Goal: Task Accomplishment & Management: Complete application form

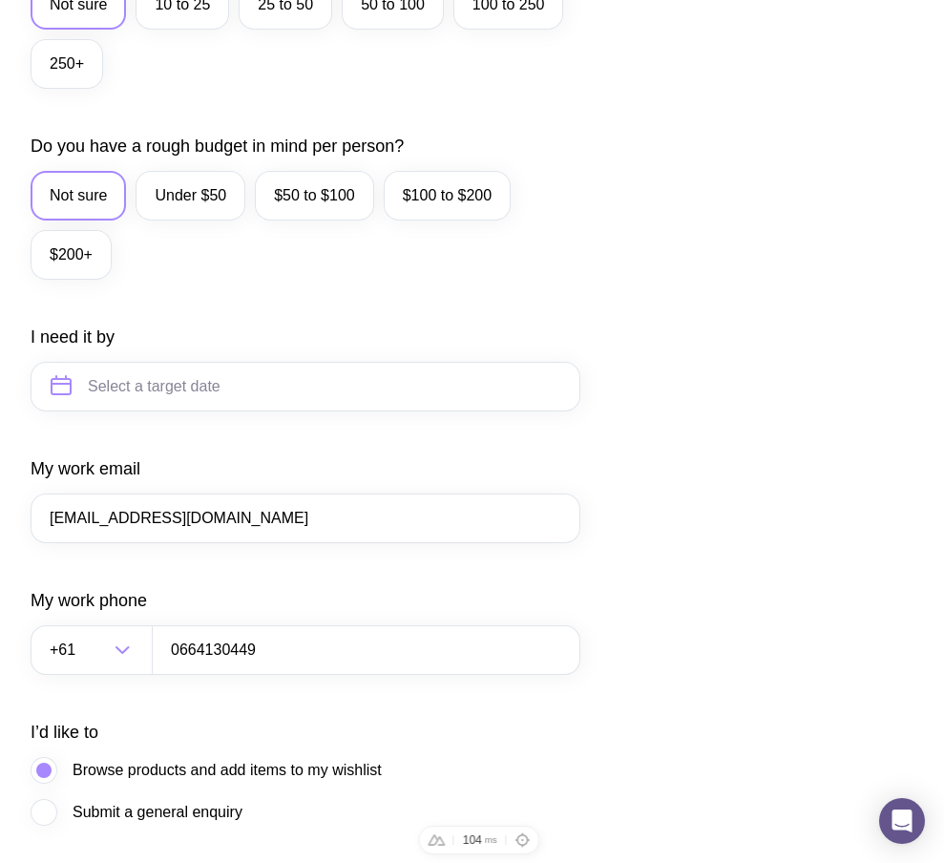
scroll to position [814, 0]
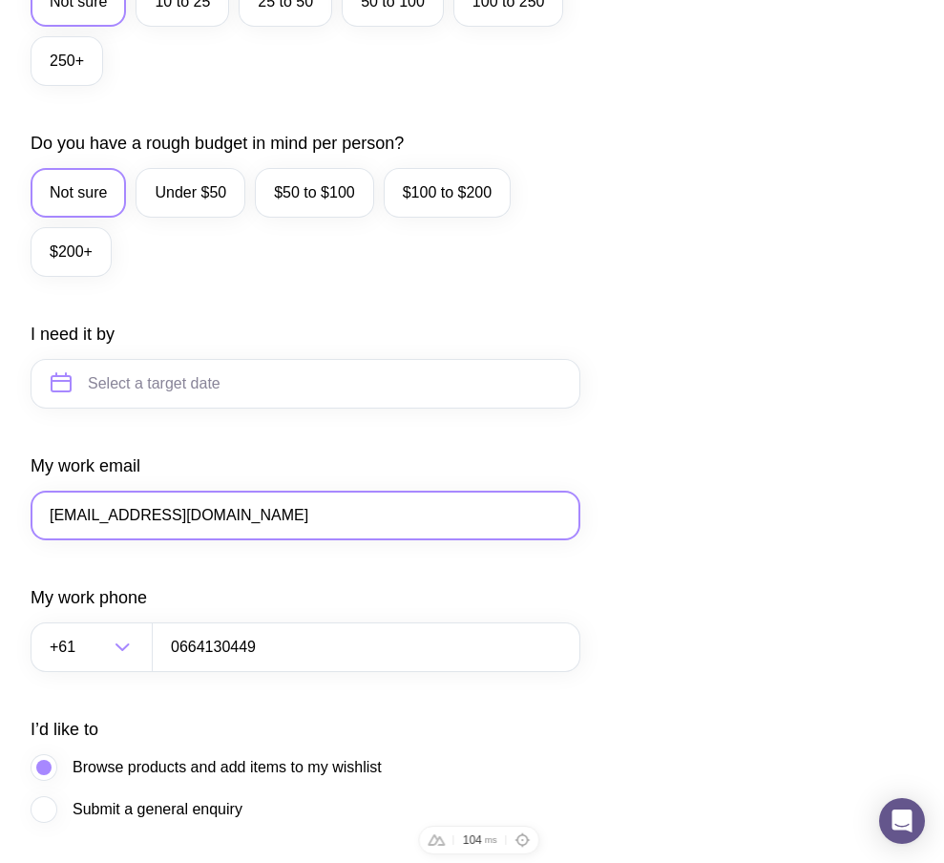
click at [93, 540] on input "[EMAIL_ADDRESS][DOMAIN_NAME]" at bounding box center [306, 516] width 550 height 50
click at [88, 539] on input "[EMAIL_ADDRESS][DOMAIN_NAME]" at bounding box center [306, 516] width 550 height 50
click at [53, 537] on input "@gmail.com" at bounding box center [306, 516] width 550 height 50
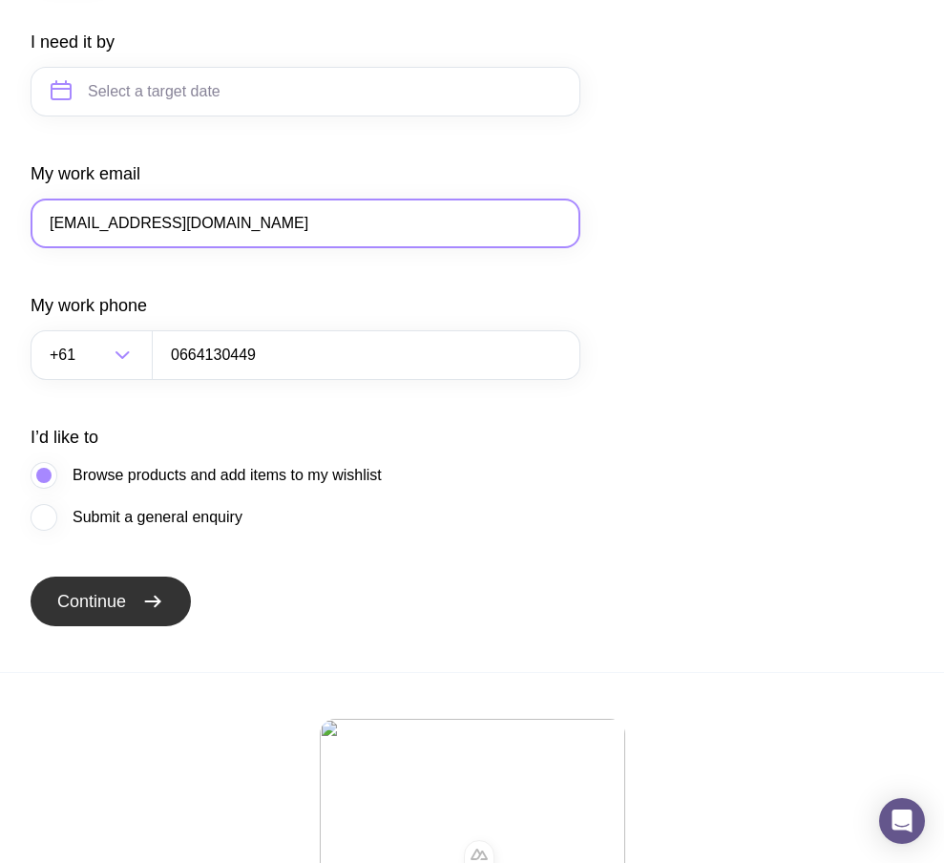
scroll to position [1115, 0]
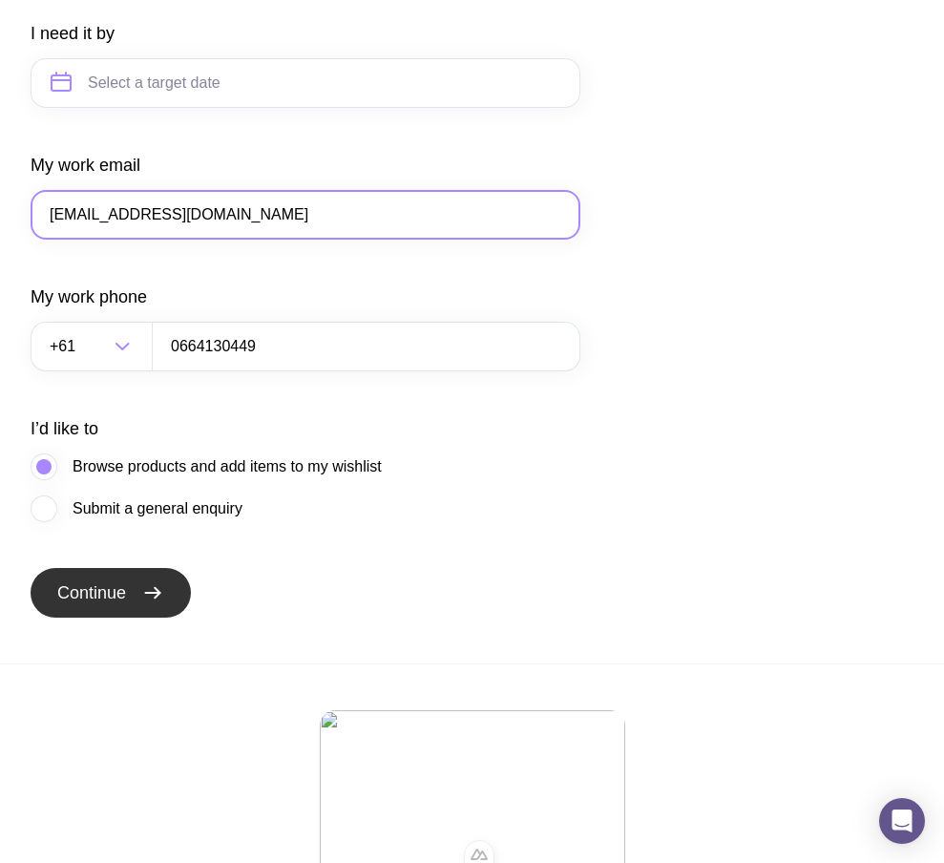
type input "t100@gmail.com"
click at [120, 604] on span "Continue" at bounding box center [91, 592] width 69 height 23
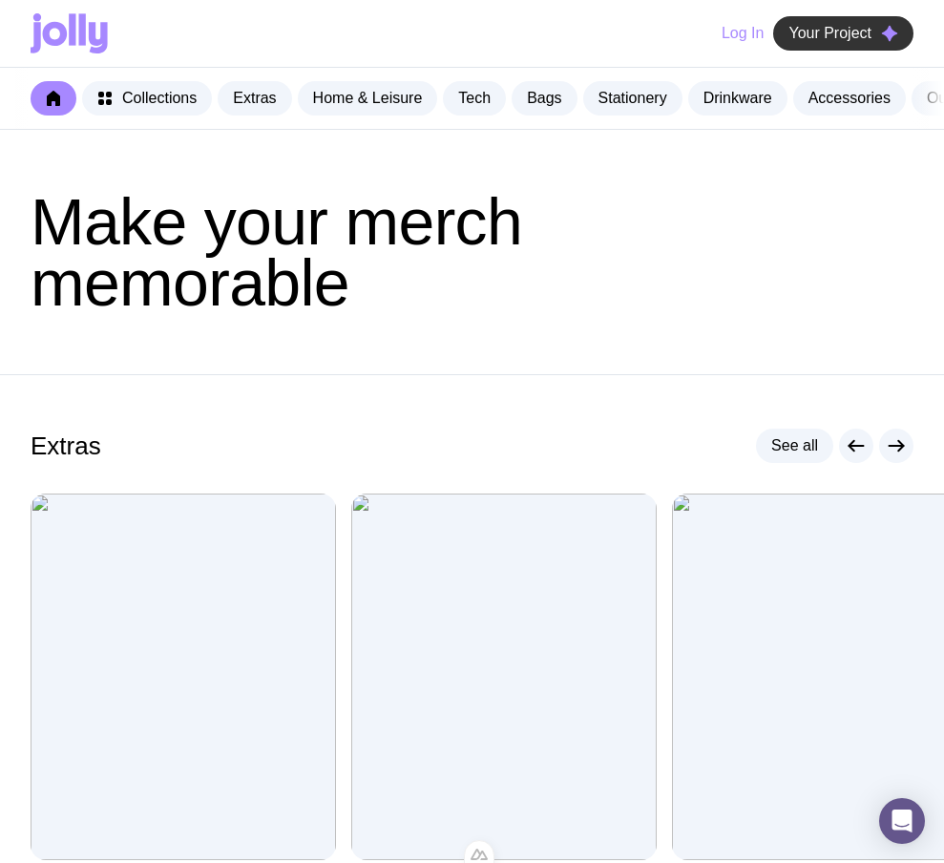
click at [859, 41] on span "Your Project" at bounding box center [829, 33] width 83 height 19
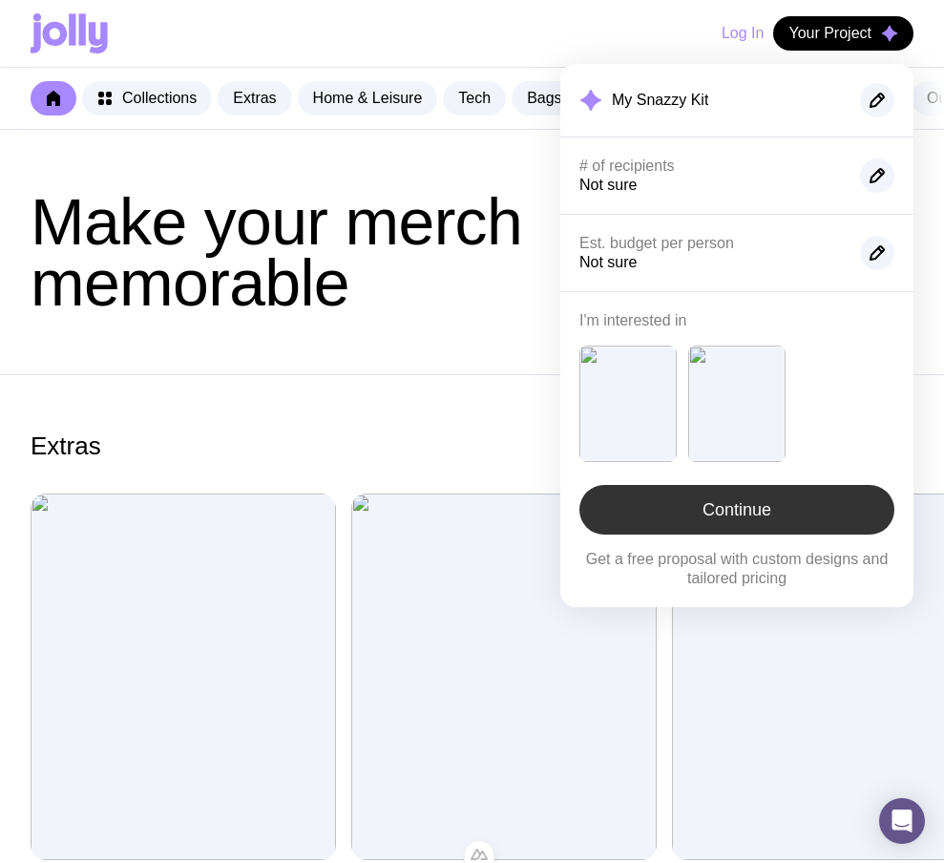
click at [731, 523] on link "Continue" at bounding box center [736, 510] width 315 height 50
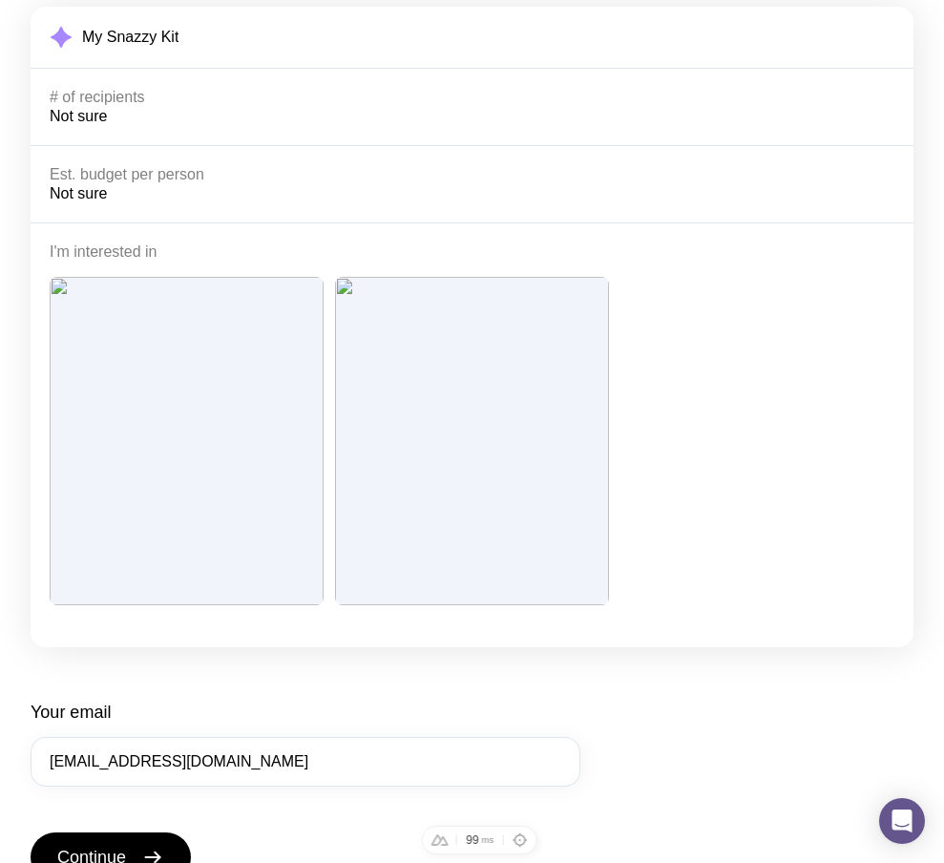
scroll to position [402, 0]
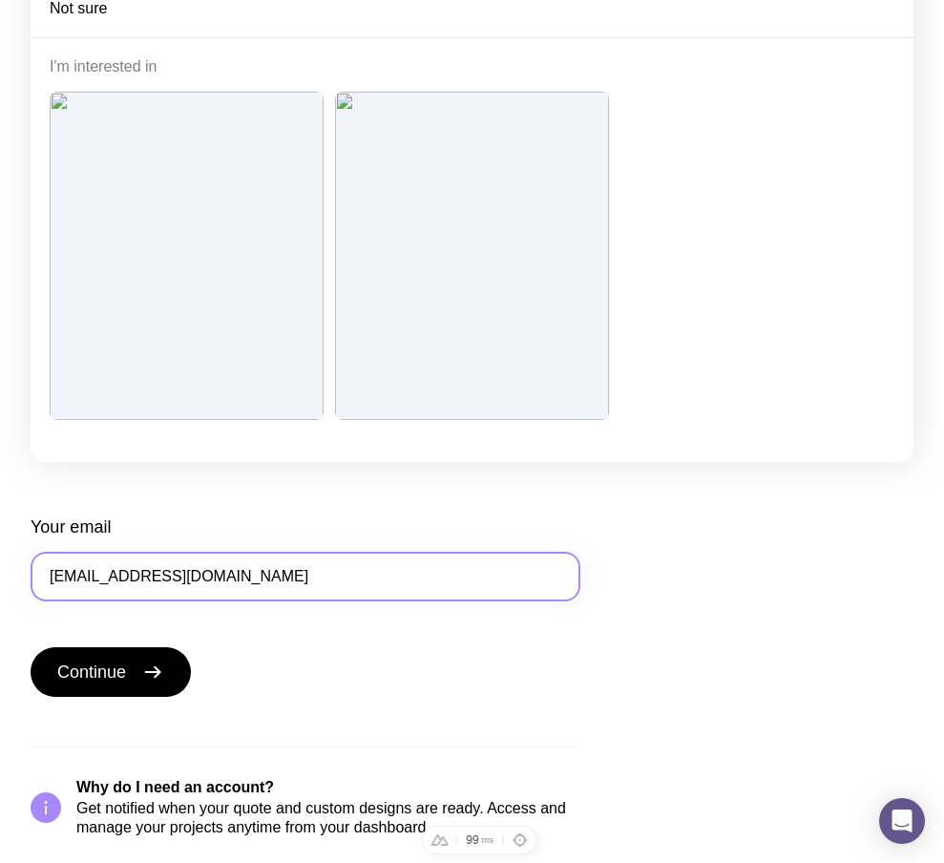
drag, startPoint x: 70, startPoint y: 572, endPoint x: 157, endPoint y: 566, distance: 87.0
click at [157, 566] on input "t100@gmail.com" at bounding box center [306, 577] width 550 height 50
click at [194, 568] on input "t100@gmail.com" at bounding box center [306, 577] width 550 height 50
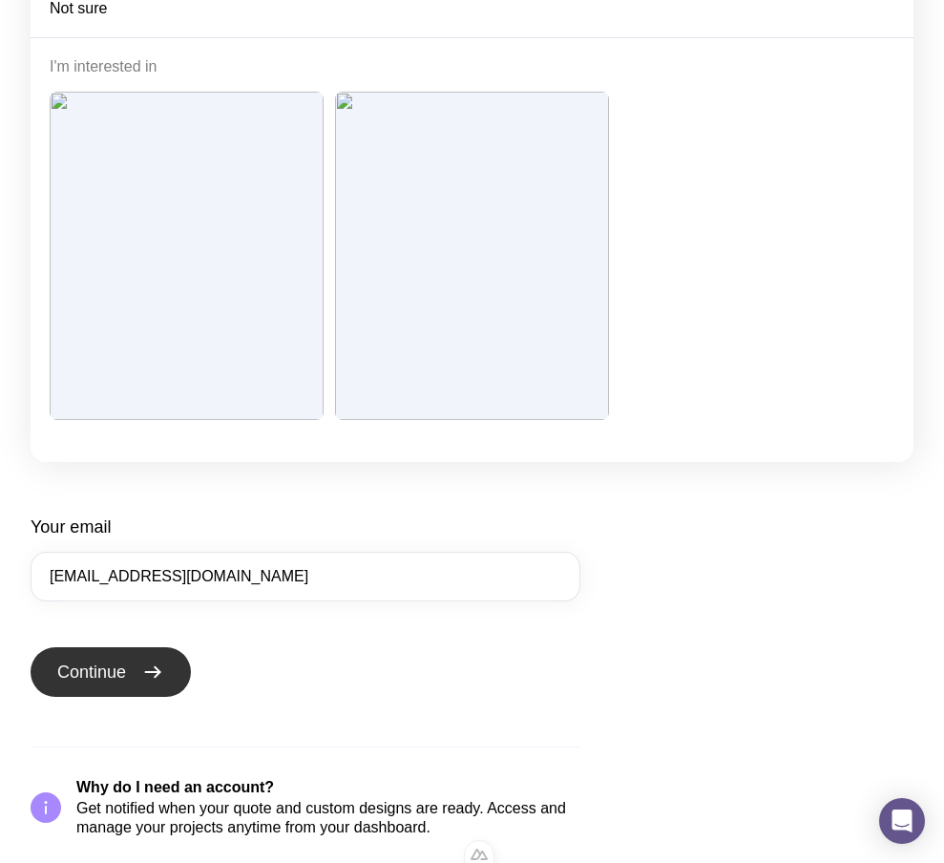
click at [144, 664] on button "Continue" at bounding box center [111, 672] width 160 height 50
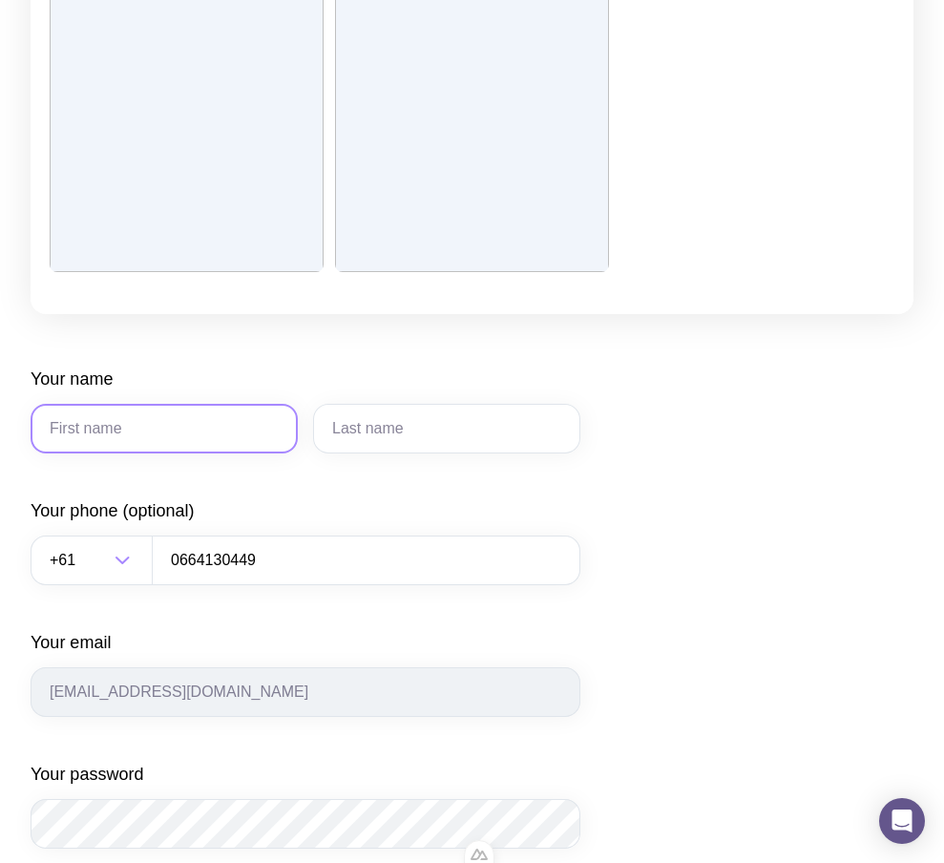
scroll to position [552, 0]
click at [196, 415] on input "Your name" at bounding box center [164, 427] width 267 height 50
type input "Serhii"
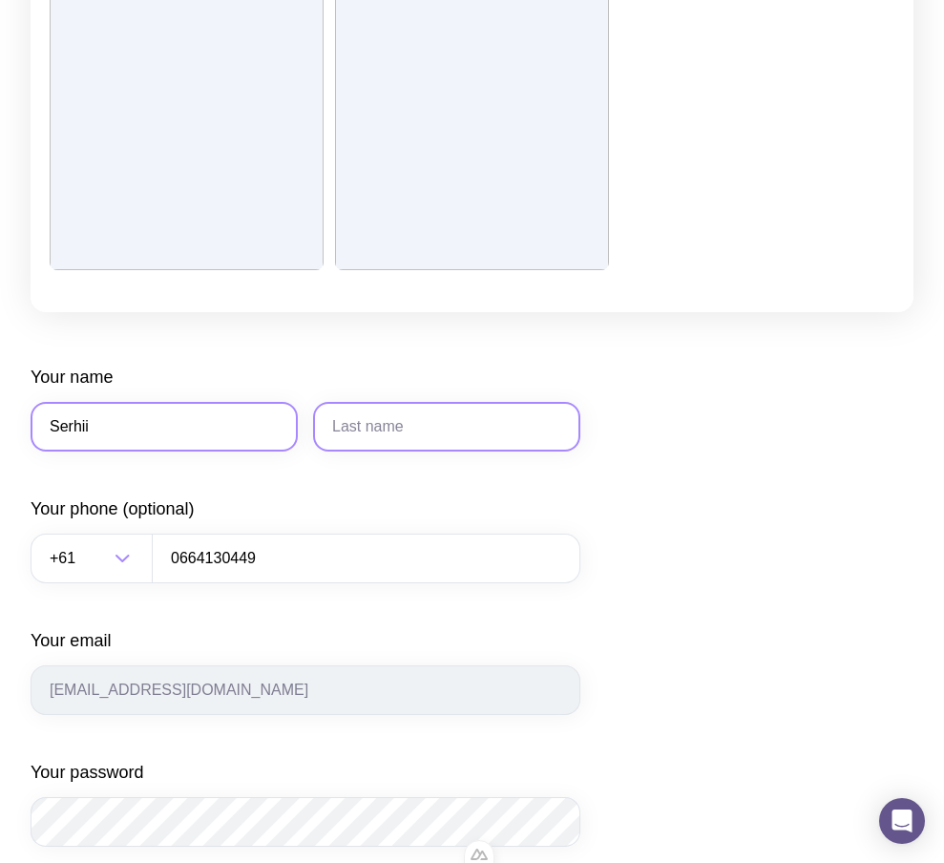
type input "Brykov"
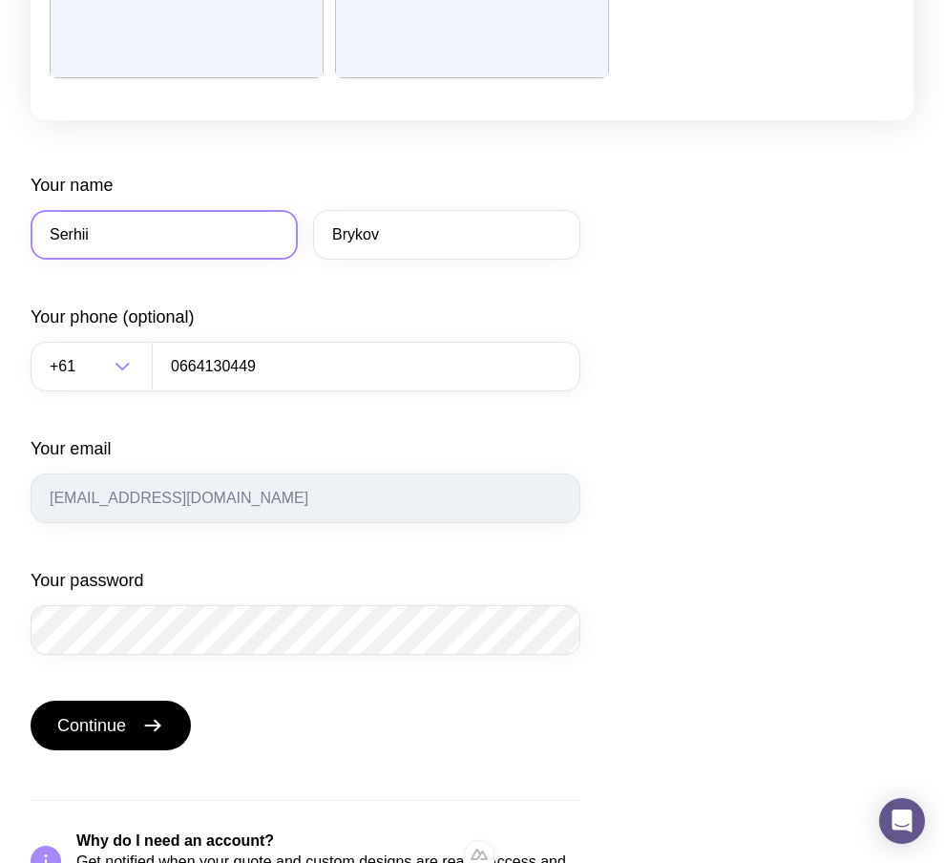
scroll to position [797, 0]
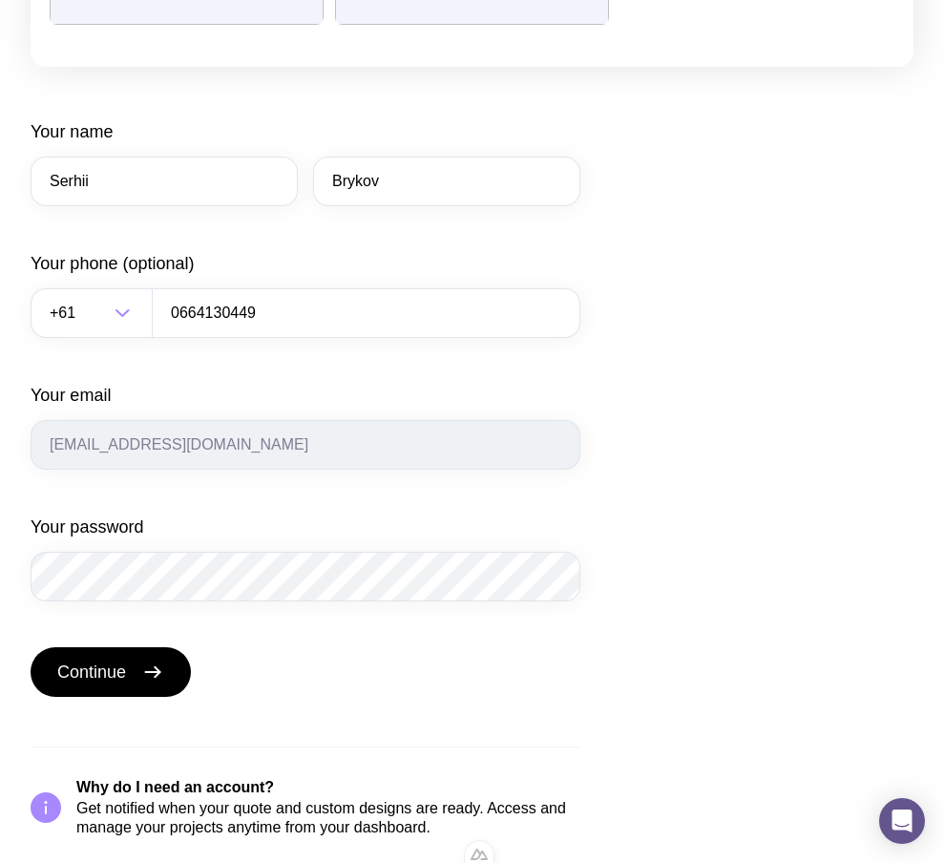
click at [195, 541] on div "Your password" at bounding box center [306, 558] width 550 height 86
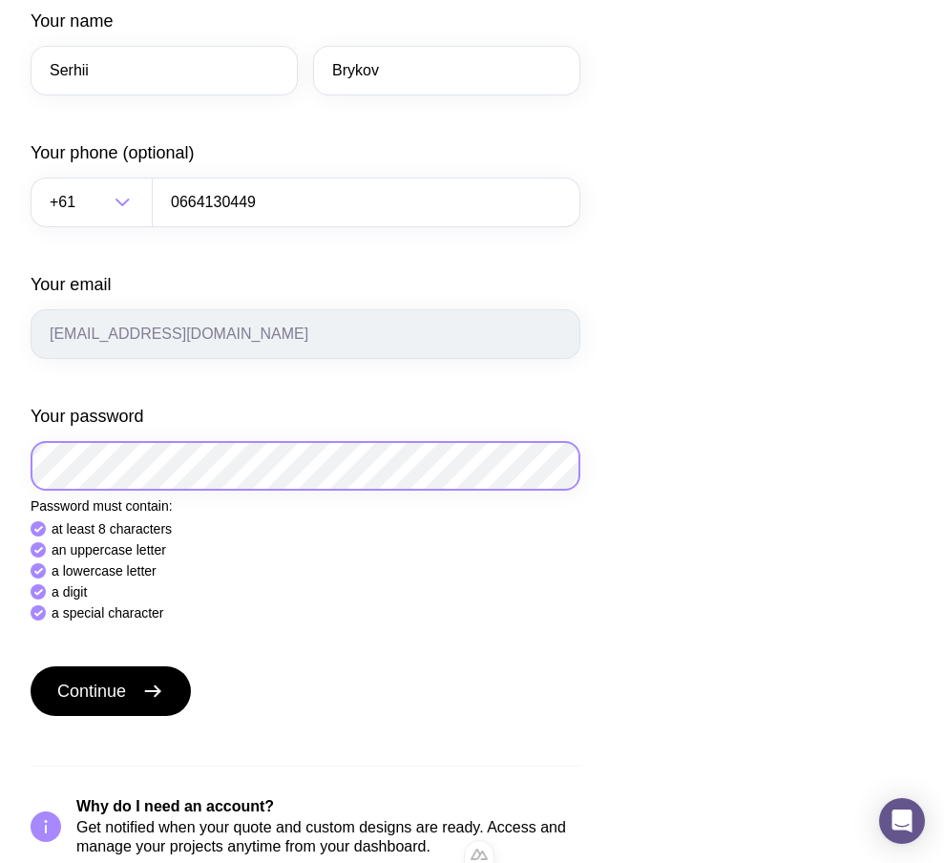
scroll to position [927, 0]
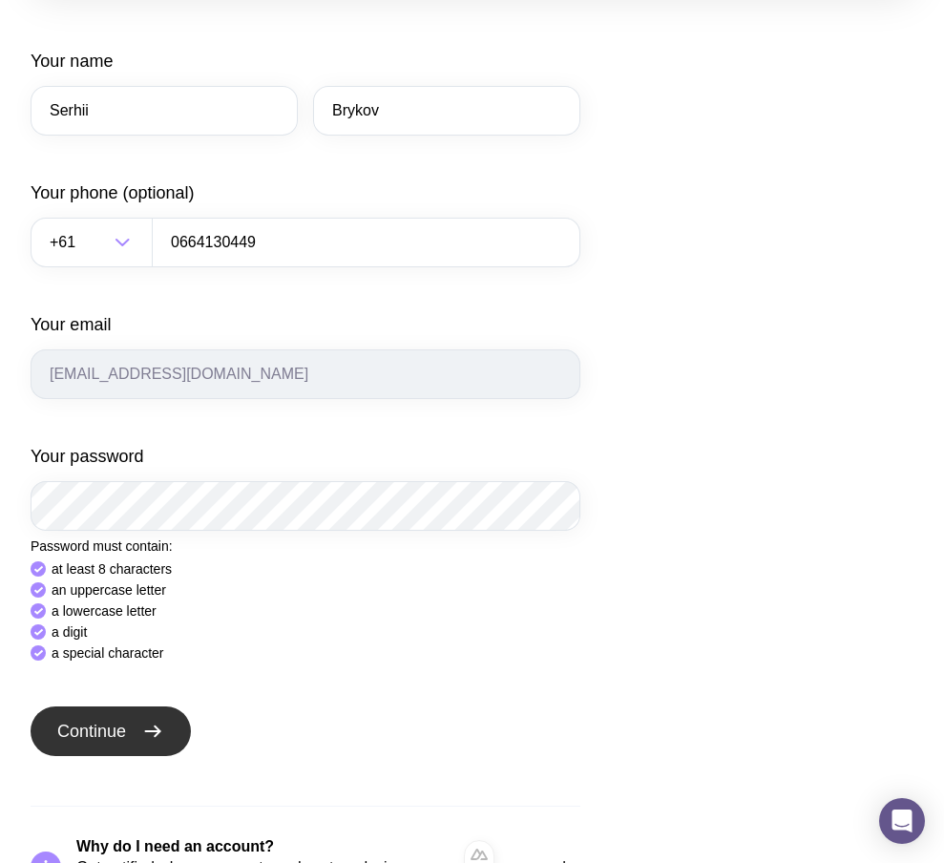
click at [159, 726] on icon "submit" at bounding box center [157, 731] width 5 height 10
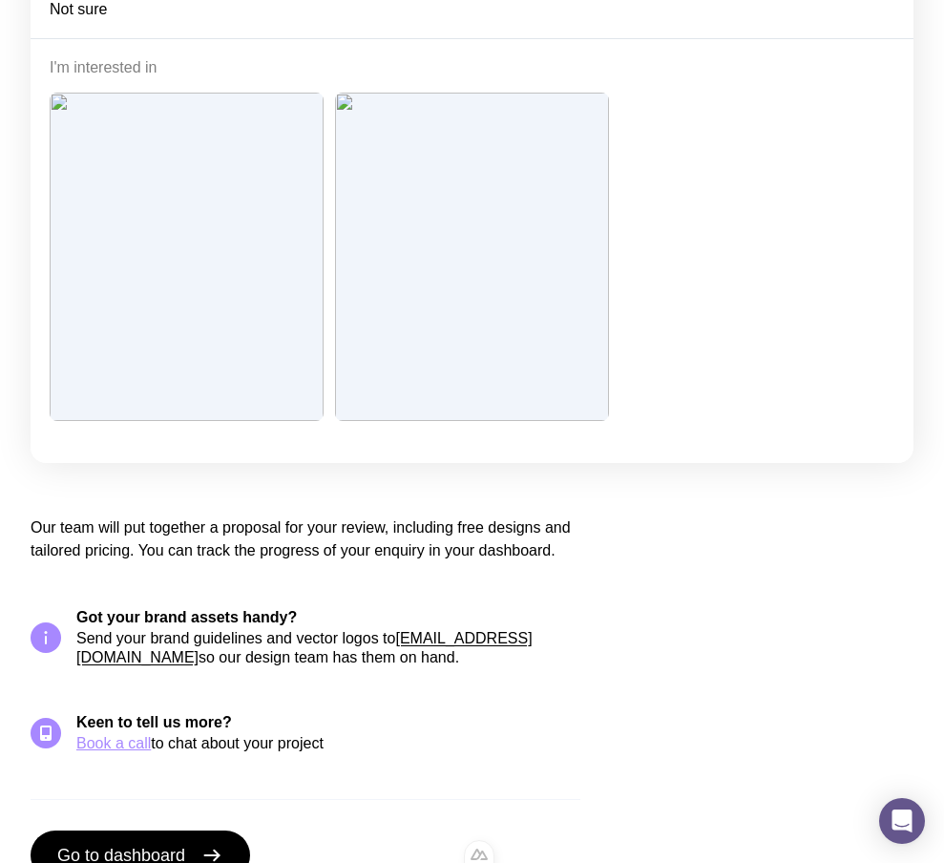
scroll to position [0, 0]
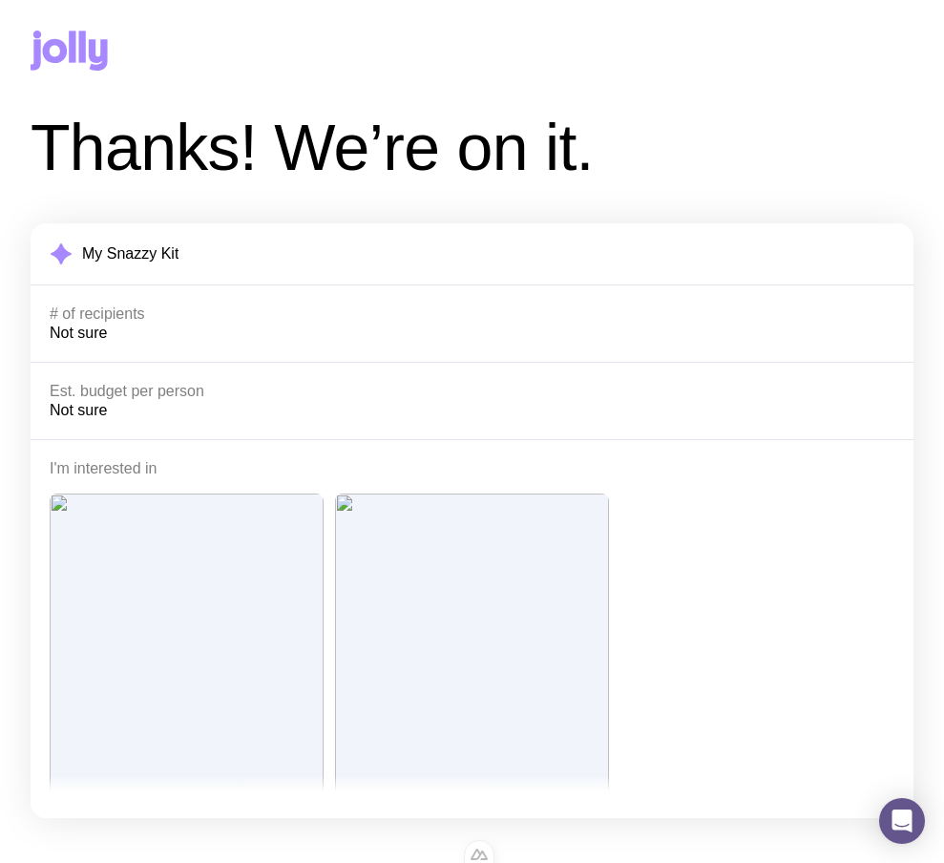
click at [27, 17] on div at bounding box center [472, 58] width 944 height 116
drag, startPoint x: 42, startPoint y: 34, endPoint x: 54, endPoint y: 36, distance: 12.6
click at [43, 34] on icon at bounding box center [69, 51] width 77 height 40
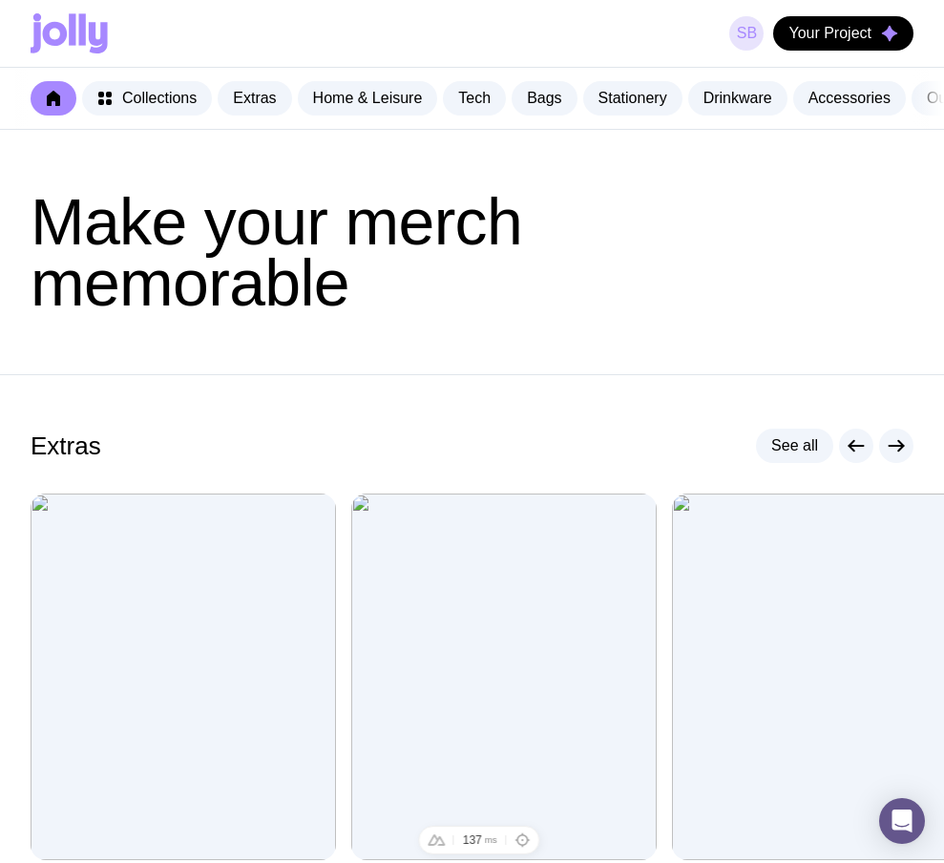
click at [745, 36] on link "SB" at bounding box center [746, 33] width 34 height 34
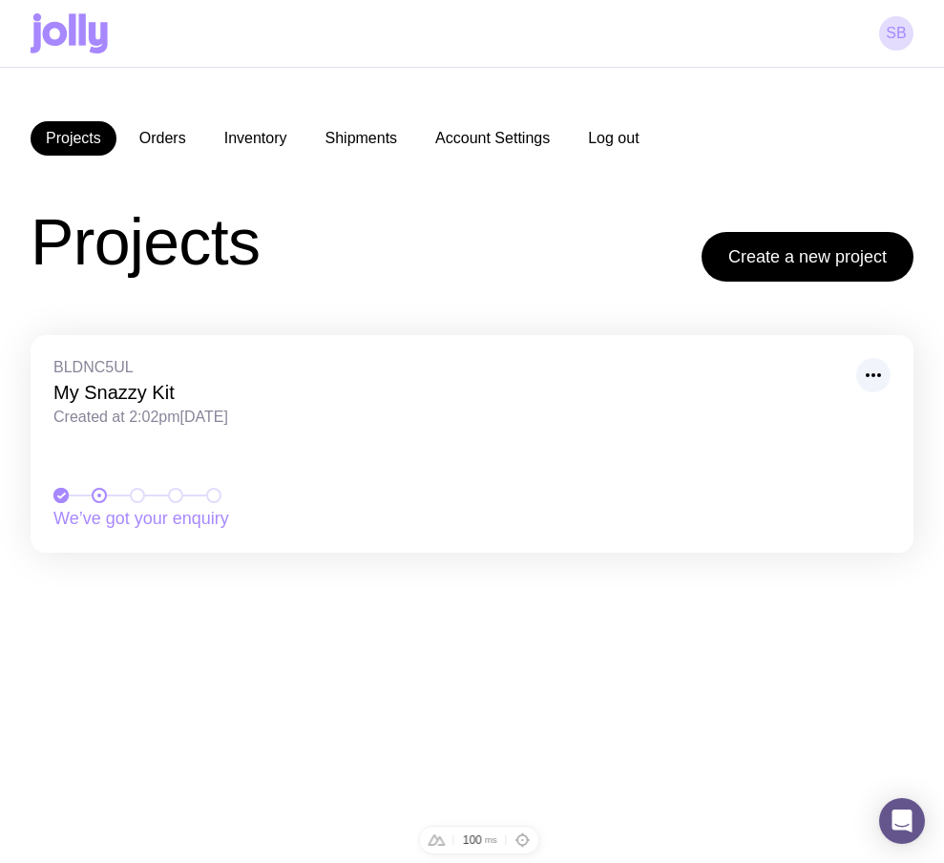
click at [632, 149] on button "Log out" at bounding box center [613, 138] width 81 height 34
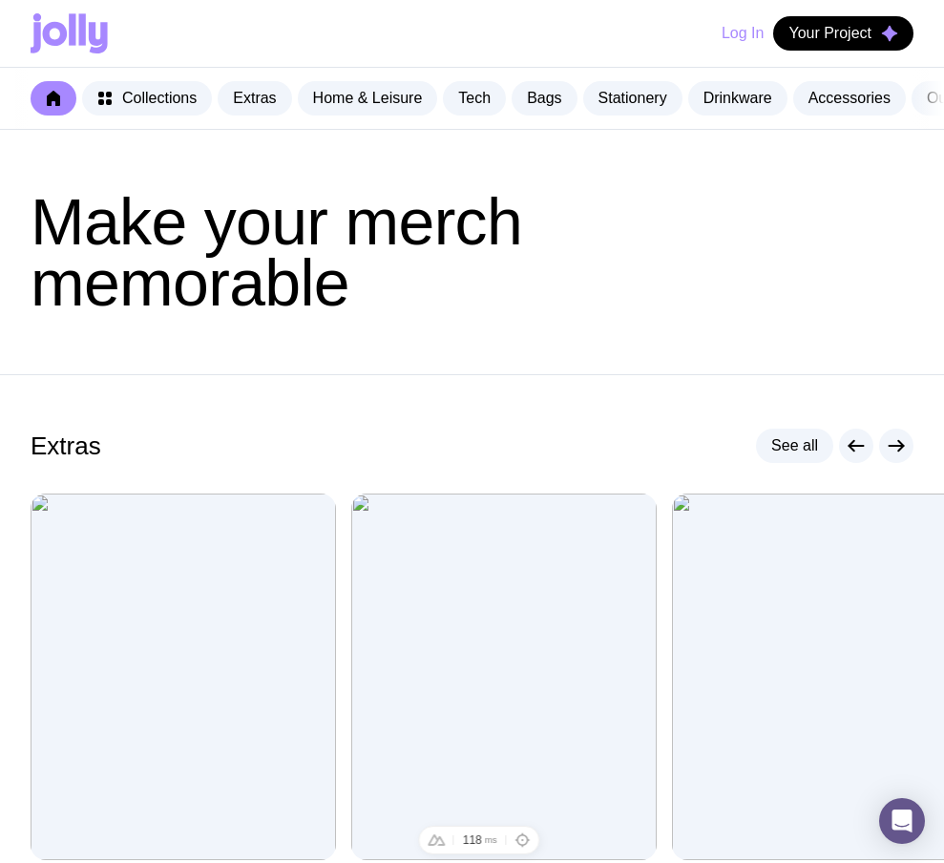
click at [745, 36] on button "Log In" at bounding box center [743, 33] width 42 height 34
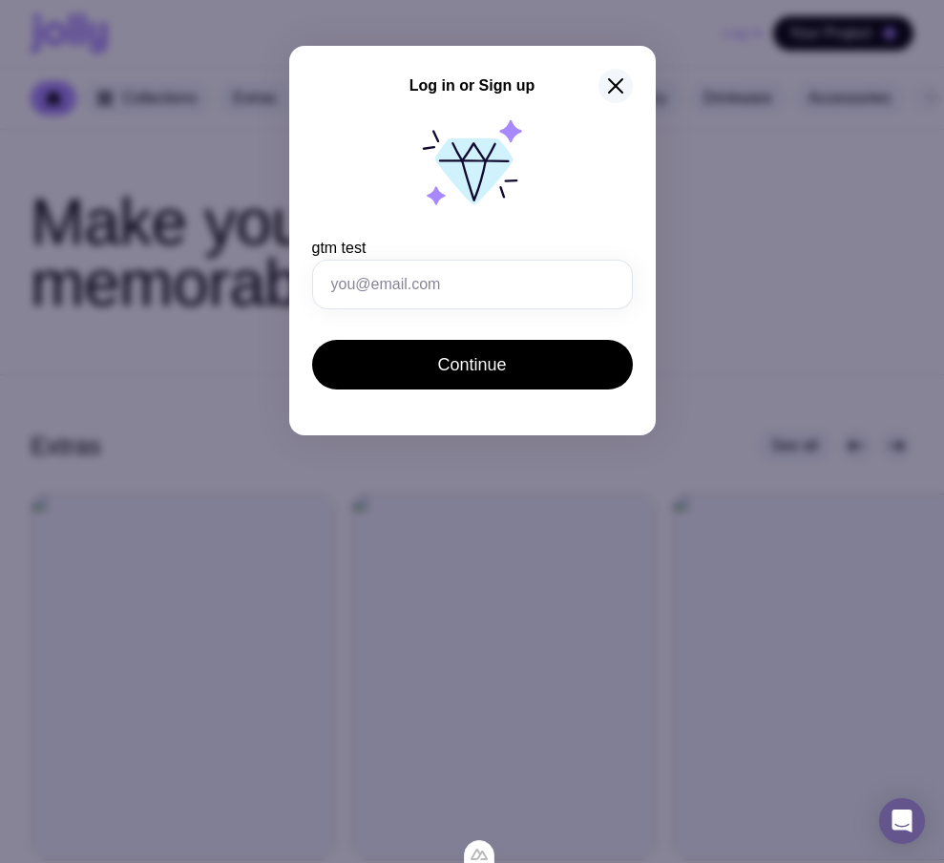
click at [630, 80] on button "button" at bounding box center [615, 86] width 34 height 34
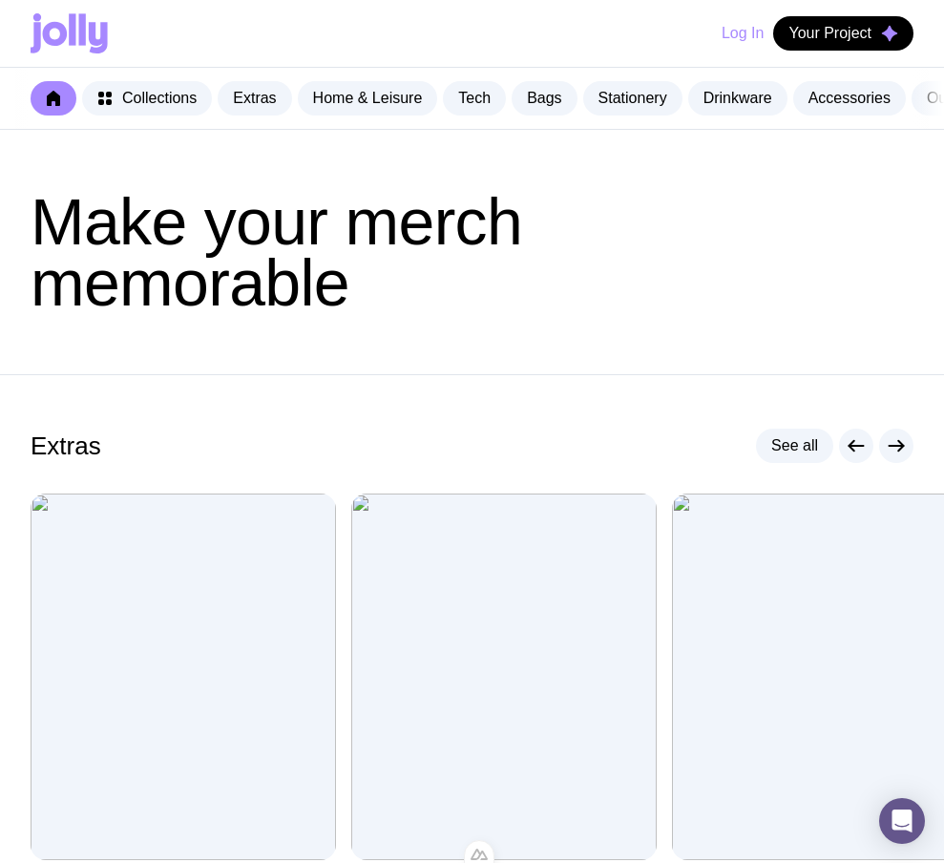
click at [729, 37] on button "Log In" at bounding box center [743, 33] width 42 height 34
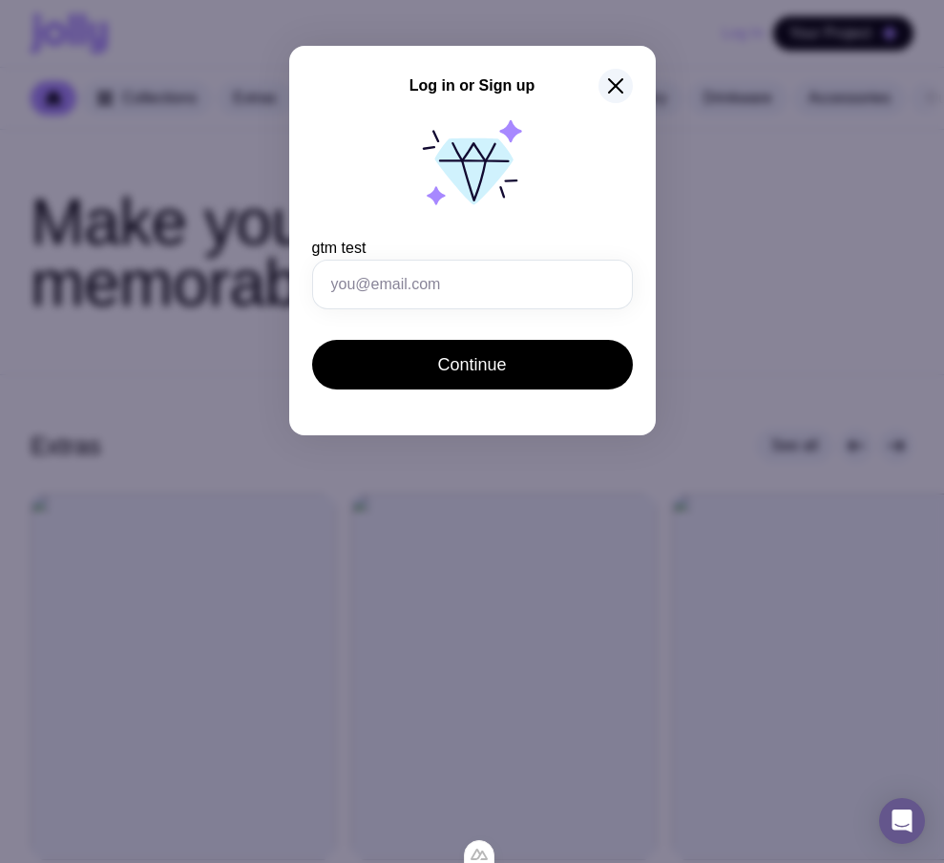
click at [701, 225] on div "Log in or Sign up gtm test Invalid email Continue" at bounding box center [472, 431] width 944 height 863
